Goal: Transaction & Acquisition: Purchase product/service

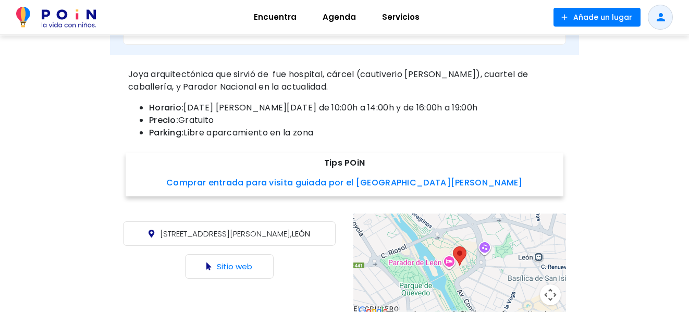
scroll to position [469, 0]
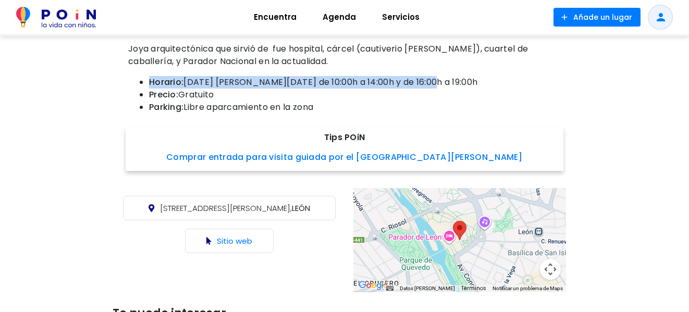
drag, startPoint x: 149, startPoint y: 79, endPoint x: 433, endPoint y: 83, distance: 284.1
click at [433, 83] on li "Horario: [DATE] [PERSON_NAME][DATE] de 10:00h a 14:00h y de 16:00h a 19:00h" at bounding box center [355, 82] width 412 height 13
copy li "Horario: [DATE] [PERSON_NAME][DATE] de 10:00h a 14:00h y de 16:00h a 19:00h"
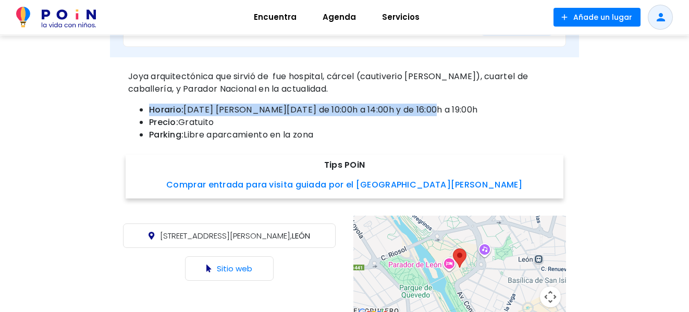
scroll to position [417, 0]
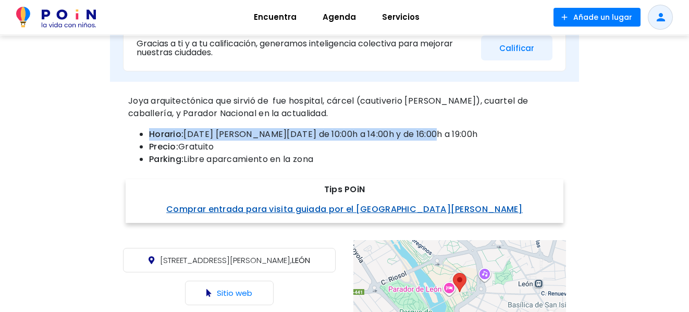
click at [268, 208] on link "Comprar entrada para visita guiada por el [GEOGRAPHIC_DATA][PERSON_NAME]" at bounding box center [344, 209] width 356 height 12
